Goal: Find specific page/section

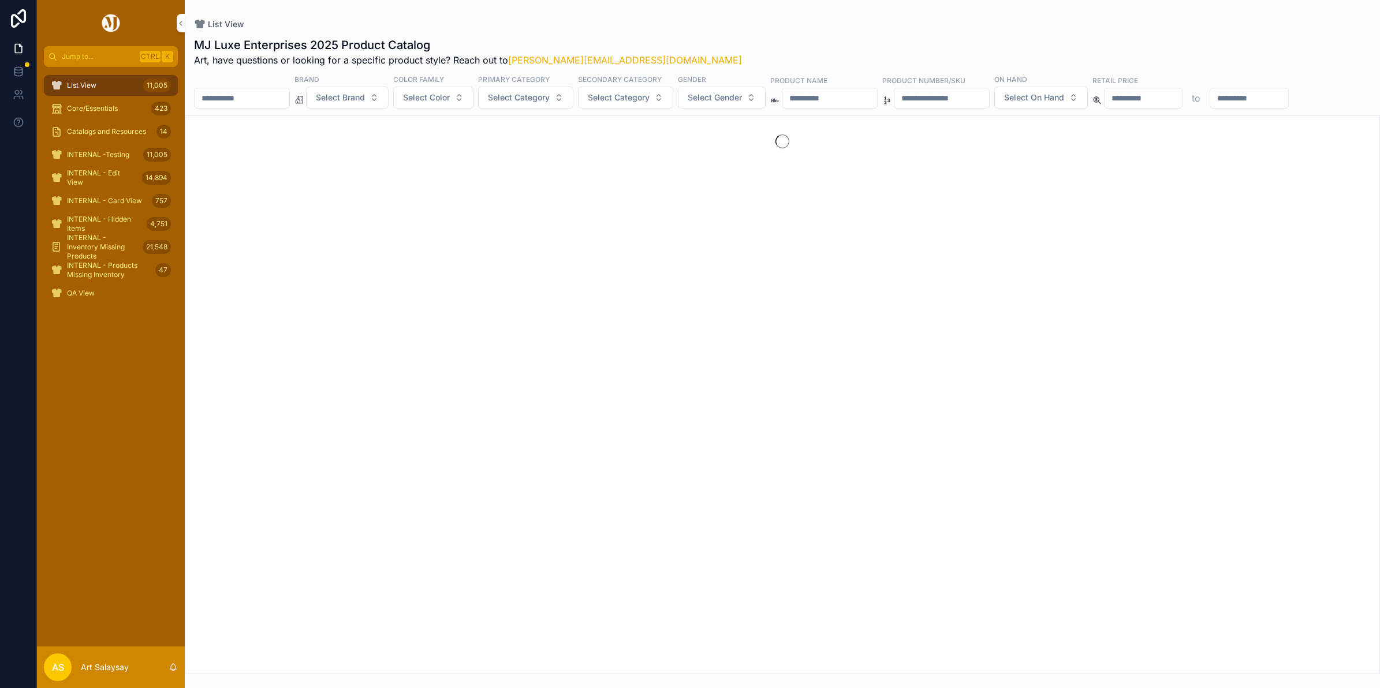
click at [264, 100] on input "scrollable content" at bounding box center [242, 98] width 95 height 16
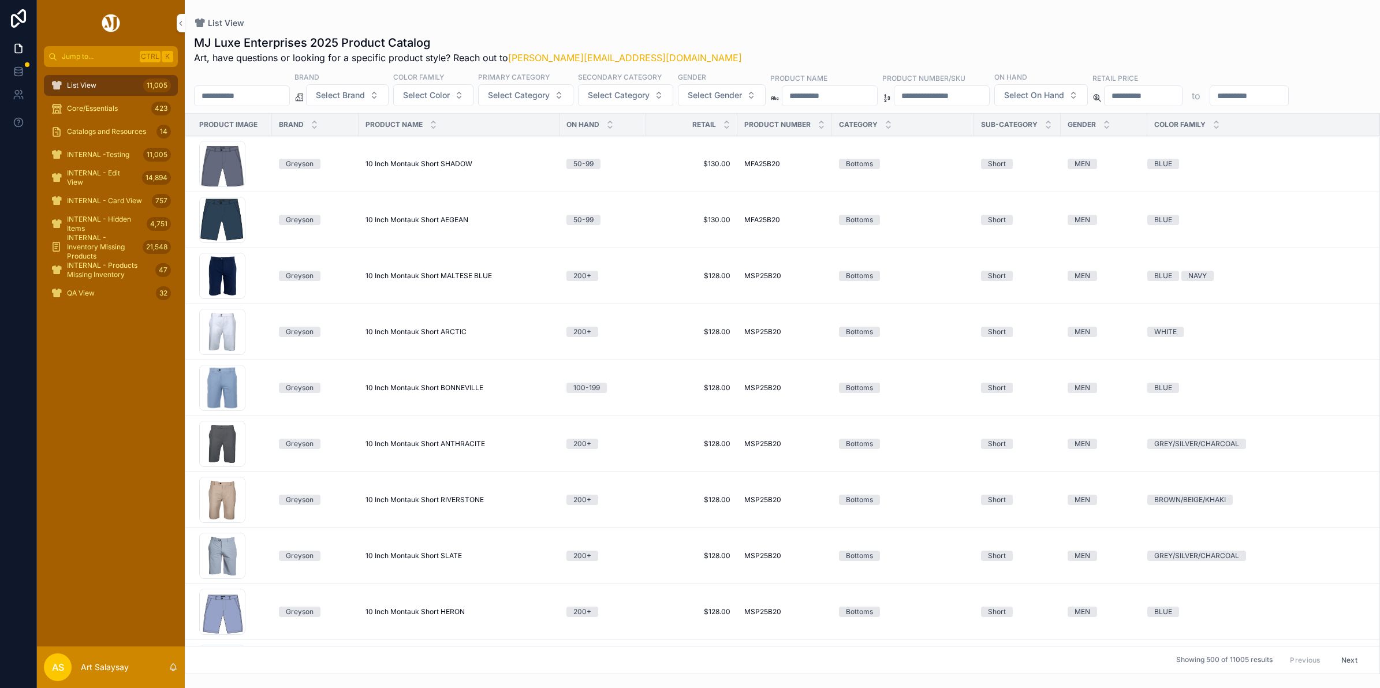
paste input "*******"
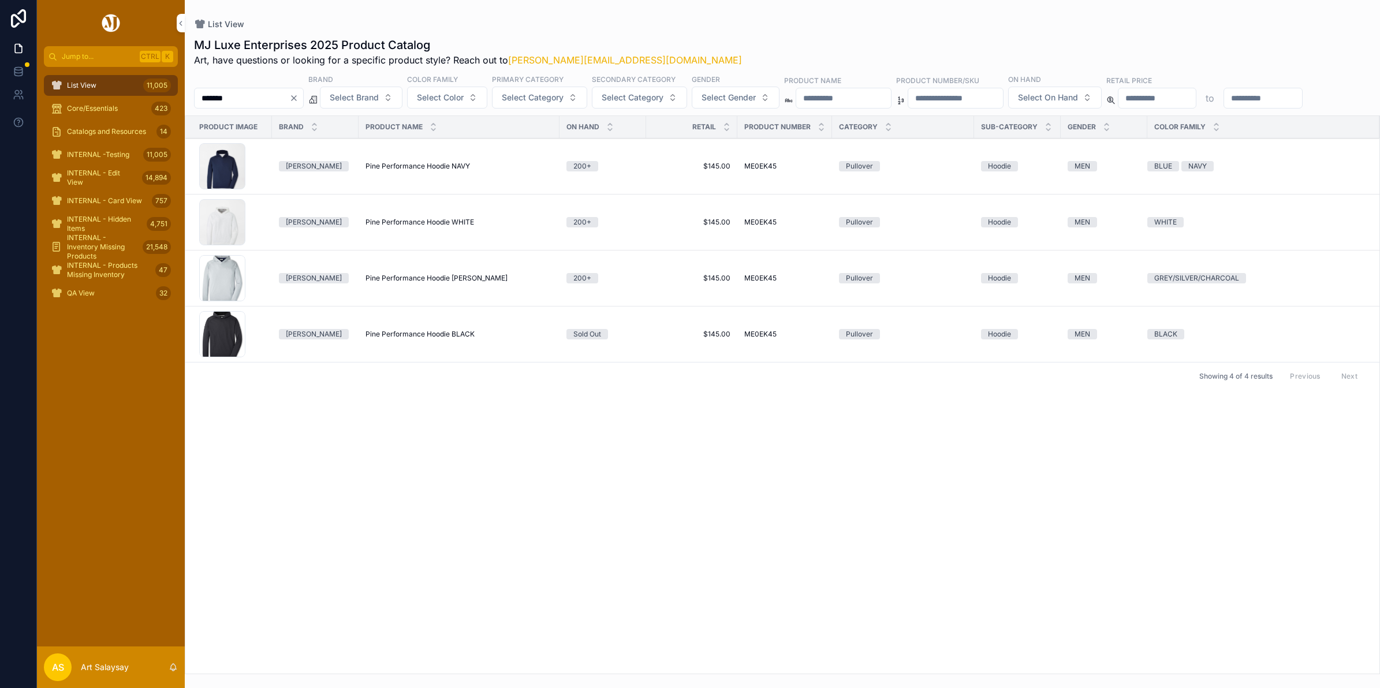
type input "*******"
click at [218, 301] on div "[PERSON_NAME]-GREY .jpeg" at bounding box center [222, 278] width 46 height 46
